Goal: Transaction & Acquisition: Purchase product/service

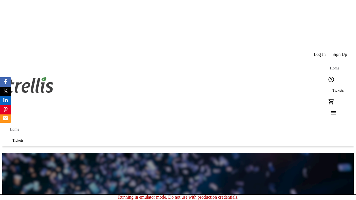
click at [332, 88] on span "Tickets" at bounding box center [337, 90] width 11 height 4
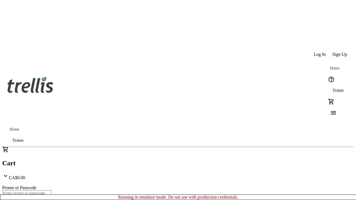
type input "1"
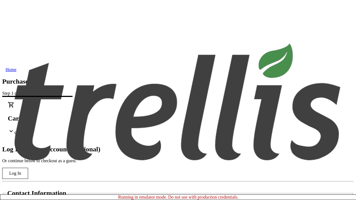
type input "[EMAIL_ADDRESS][DOMAIN_NAME]"
type input "Korbin"
type input "Wisozk"
